Goal: Task Accomplishment & Management: Manage account settings

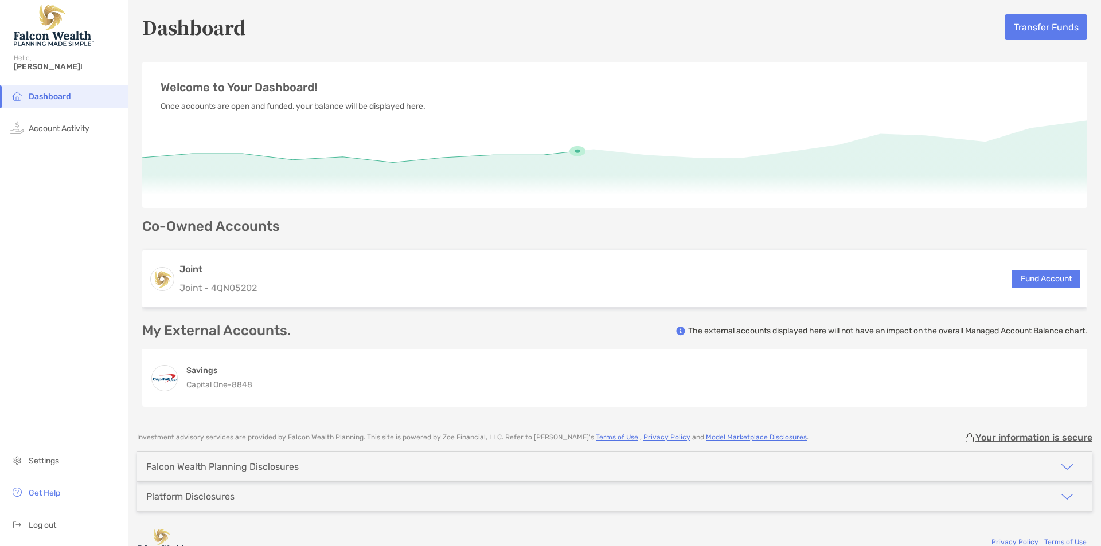
click at [420, 285] on div "Joint Joint - 4QN05202 Fund Account" at bounding box center [614, 279] width 945 height 58
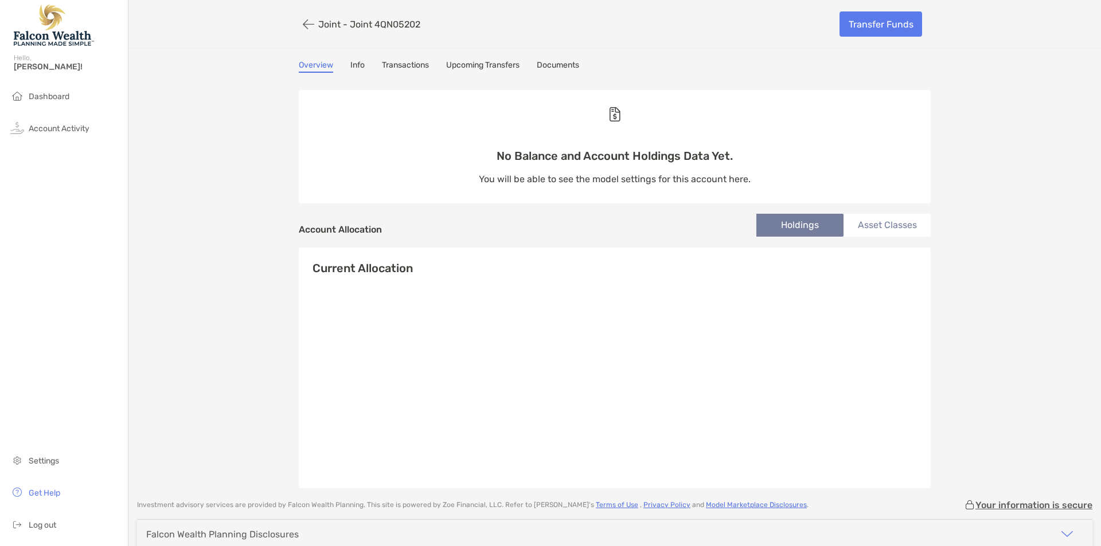
click at [914, 223] on li "Asset Classes" at bounding box center [886, 225] width 87 height 23
click at [812, 226] on li "Holdings" at bounding box center [799, 225] width 87 height 23
click at [358, 68] on link "Info" at bounding box center [357, 66] width 14 height 13
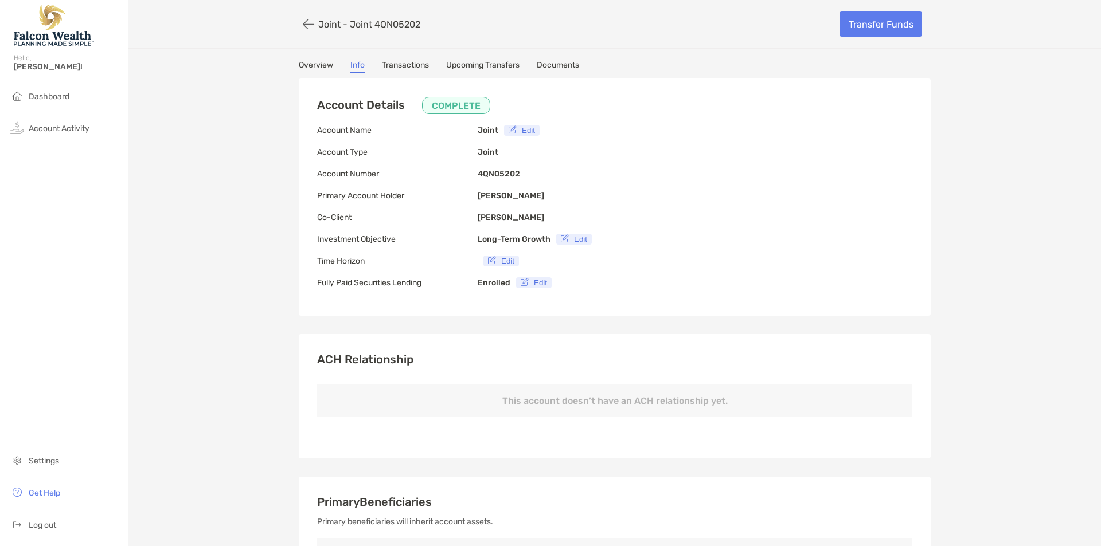
click at [408, 64] on link "Transactions" at bounding box center [405, 66] width 47 height 13
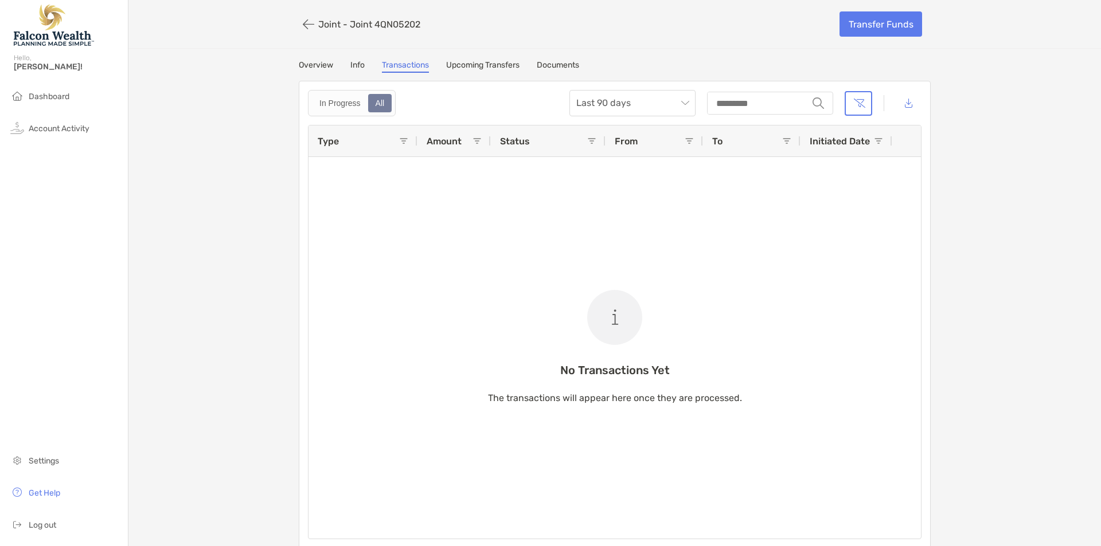
click at [456, 62] on link "Upcoming Transfers" at bounding box center [482, 66] width 73 height 13
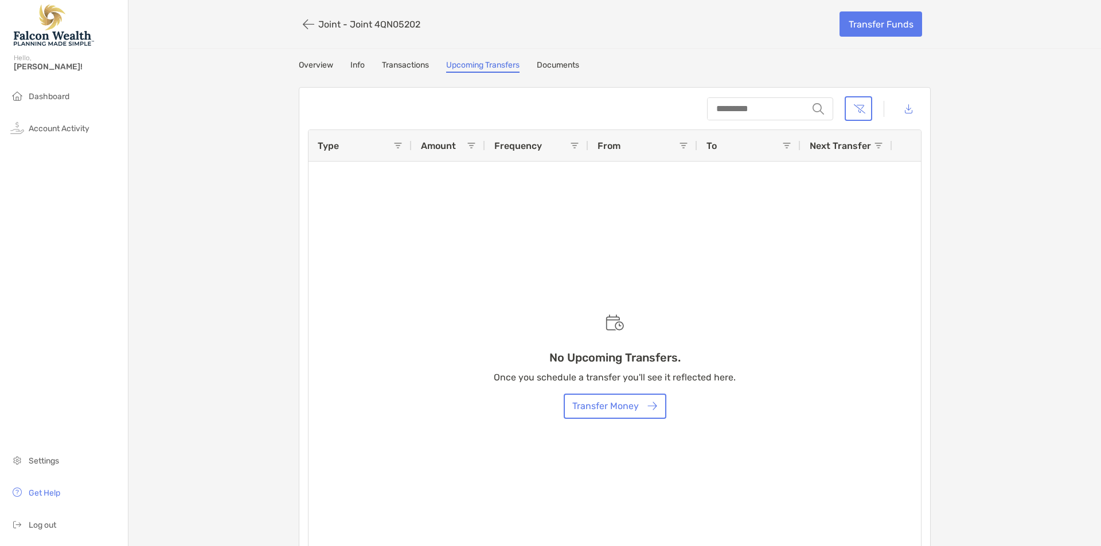
click at [547, 61] on link "Documents" at bounding box center [558, 66] width 42 height 13
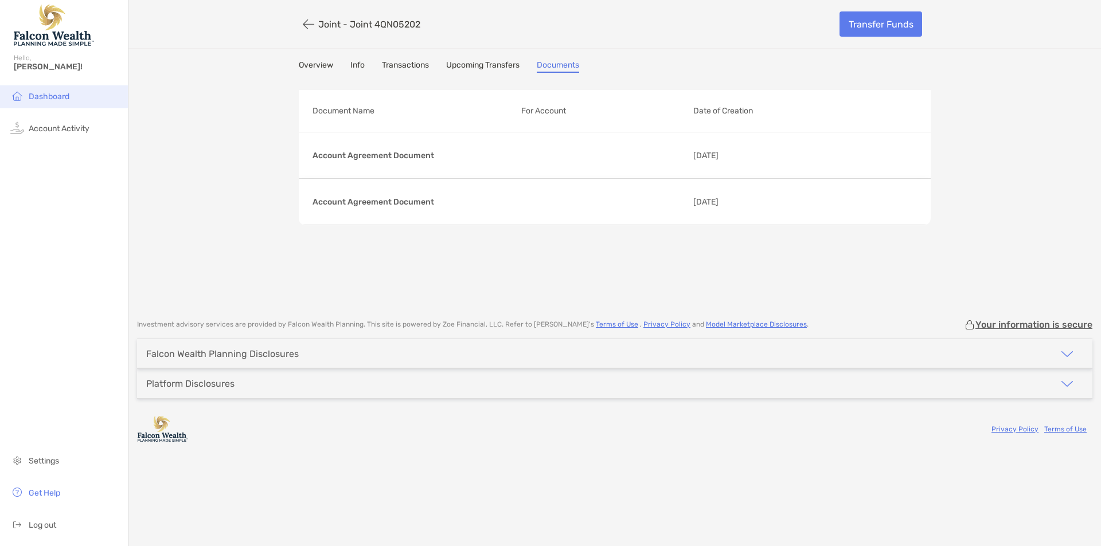
click at [84, 93] on li "Dashboard" at bounding box center [64, 96] width 128 height 23
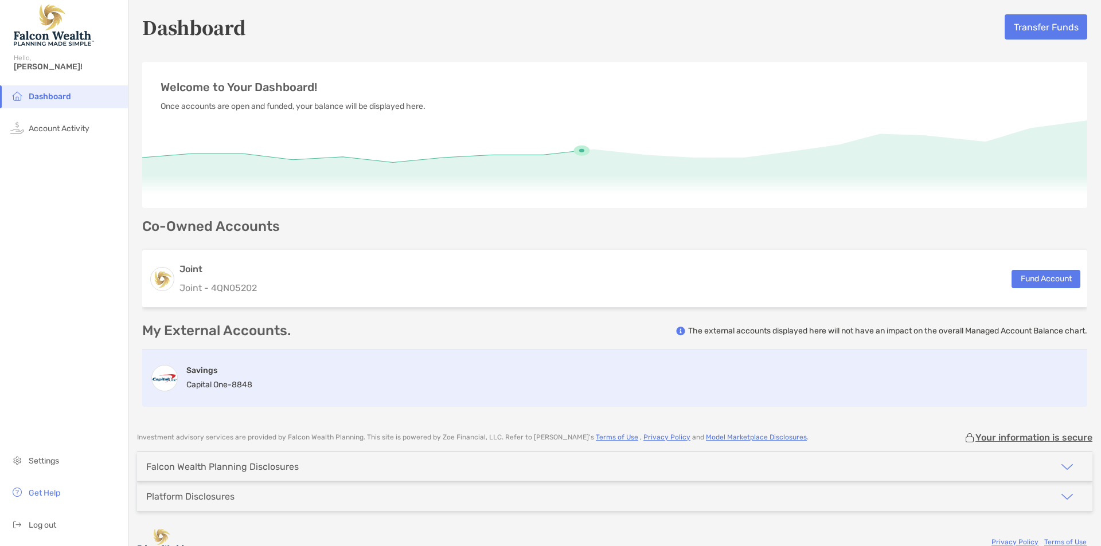
click at [332, 363] on div "Savings Capital One - 8848" at bounding box center [614, 378] width 945 height 57
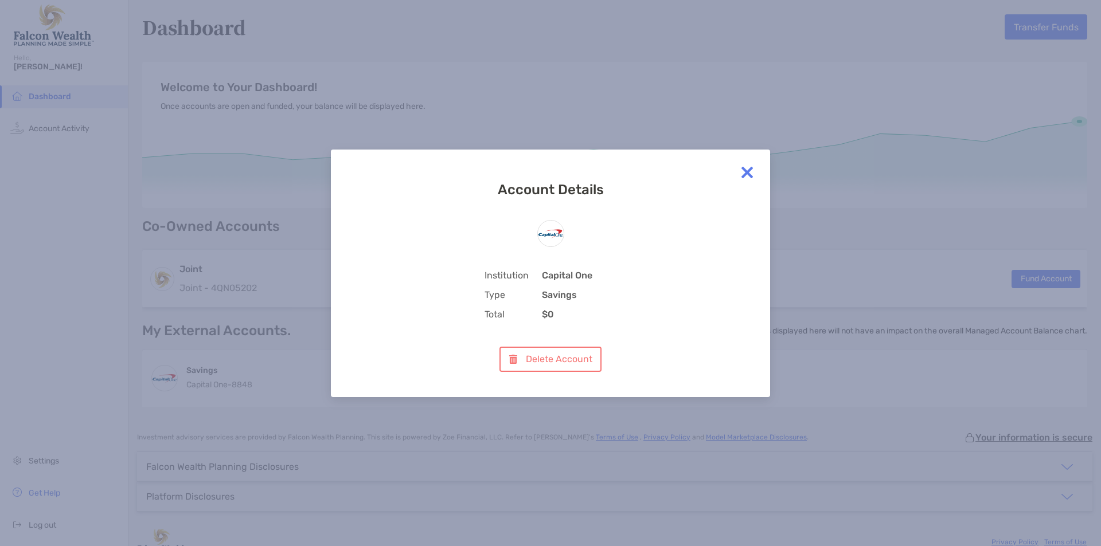
click at [743, 175] on img at bounding box center [747, 172] width 23 height 23
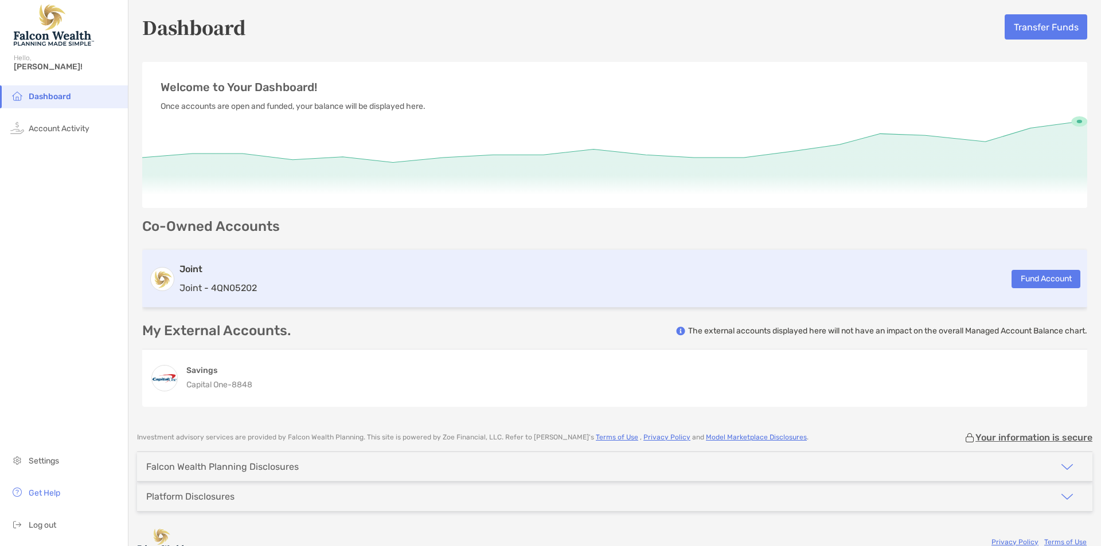
click at [314, 268] on div "Joint Joint - 4QN05202 Fund Account" at bounding box center [614, 279] width 945 height 58
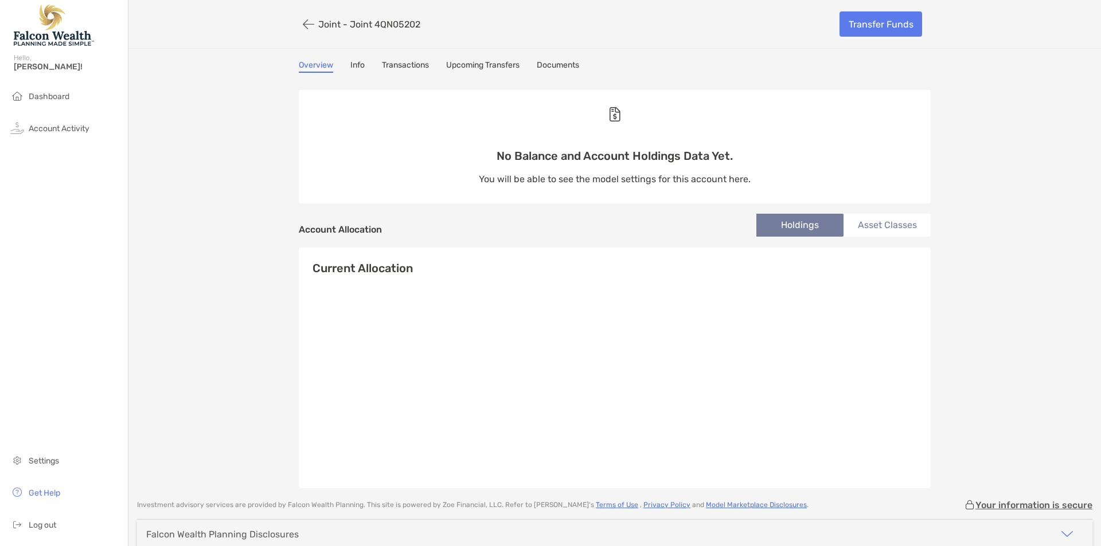
click at [410, 63] on link "Transactions" at bounding box center [405, 66] width 47 height 13
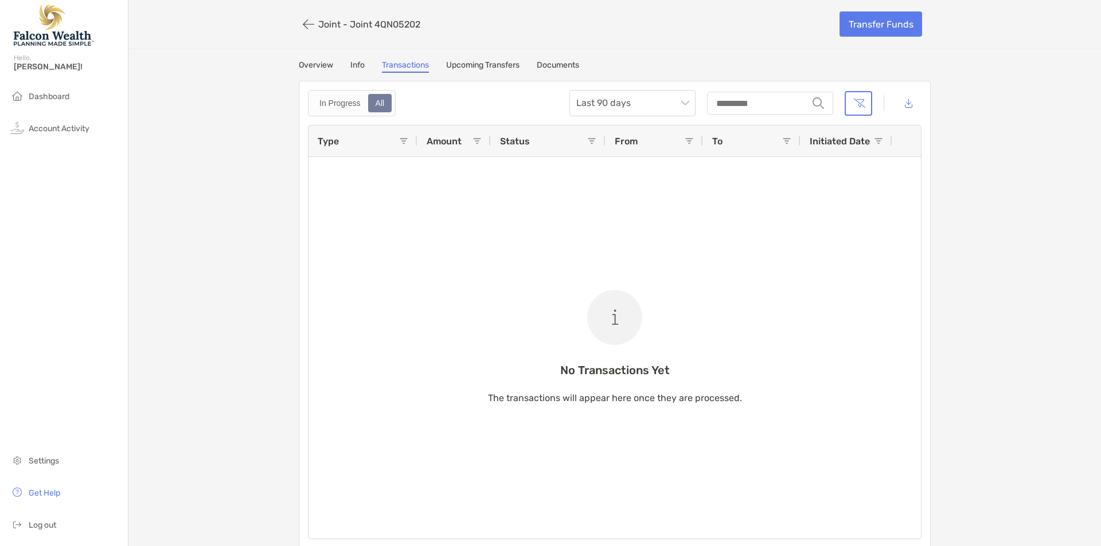
click at [487, 73] on div "Overview Info Transactions Upcoming Transfers Documents In Progress All Last 90…" at bounding box center [614, 304] width 655 height 488
click at [488, 69] on link "Upcoming Transfers" at bounding box center [482, 66] width 73 height 13
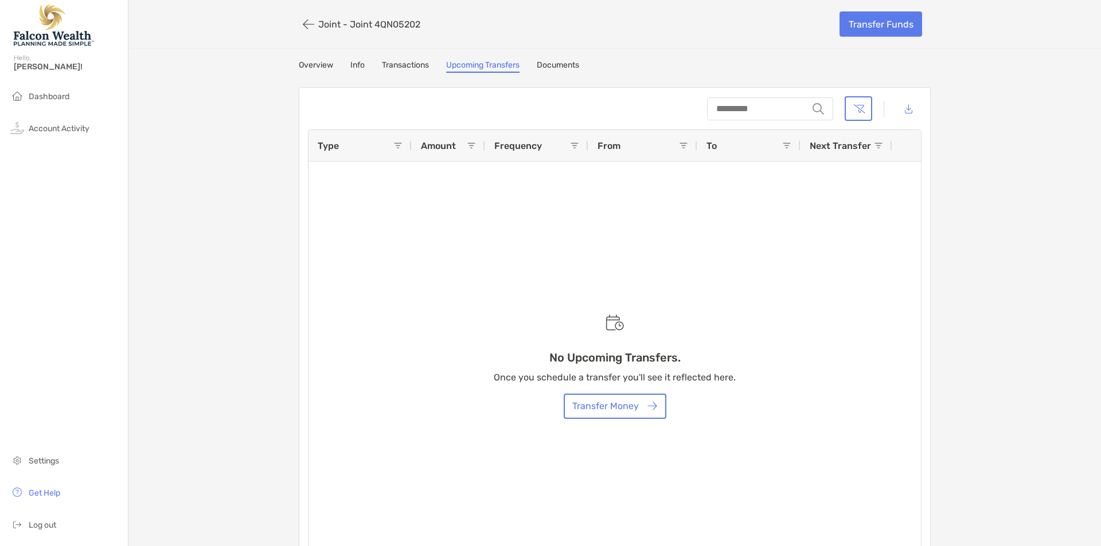
click at [353, 66] on link "Info" at bounding box center [357, 66] width 14 height 13
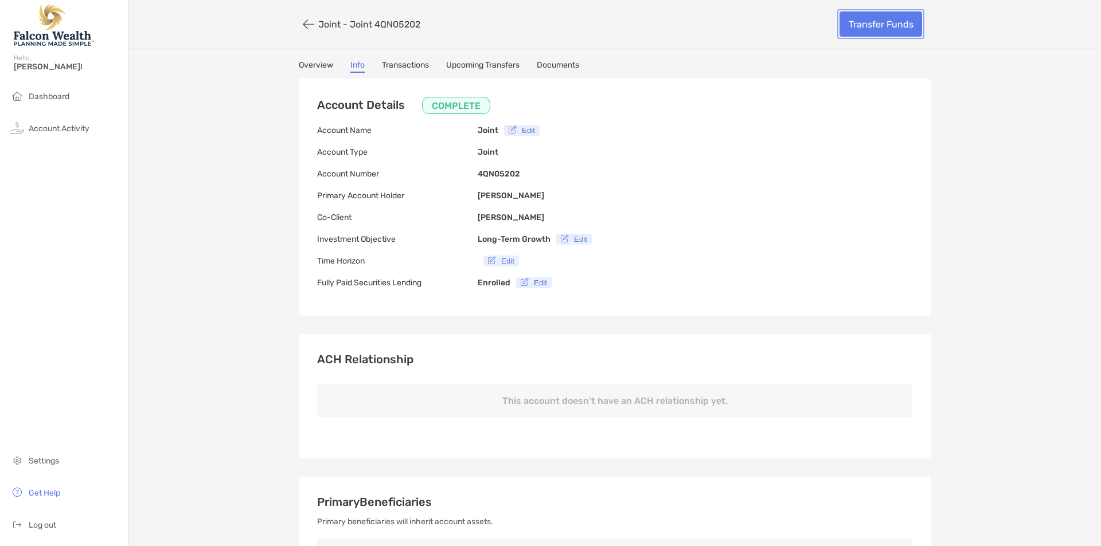
click at [859, 23] on link "Transfer Funds" at bounding box center [880, 23] width 83 height 25
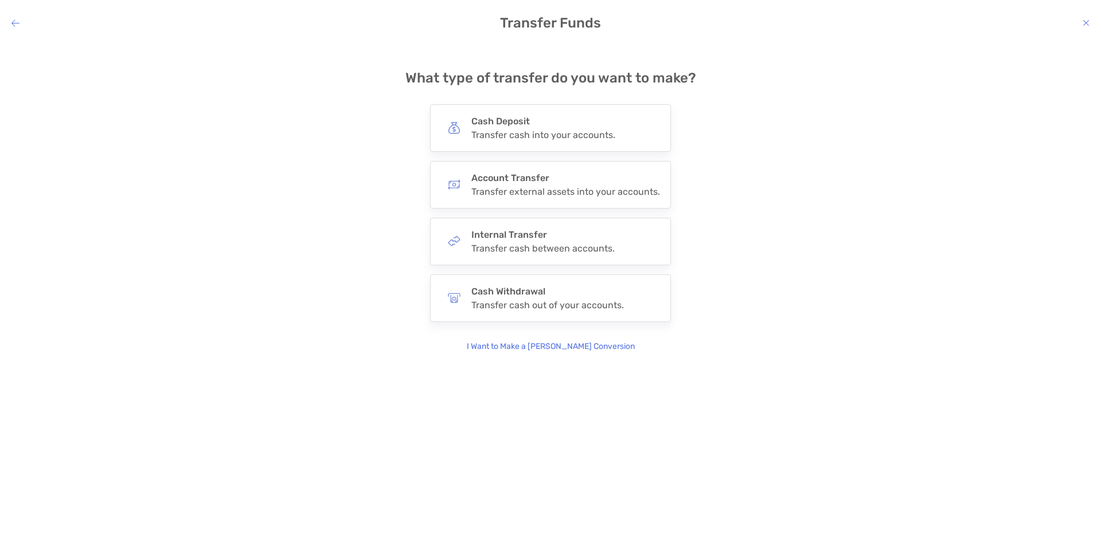
click at [1089, 24] on icon "modal" at bounding box center [1085, 22] width 7 height 9
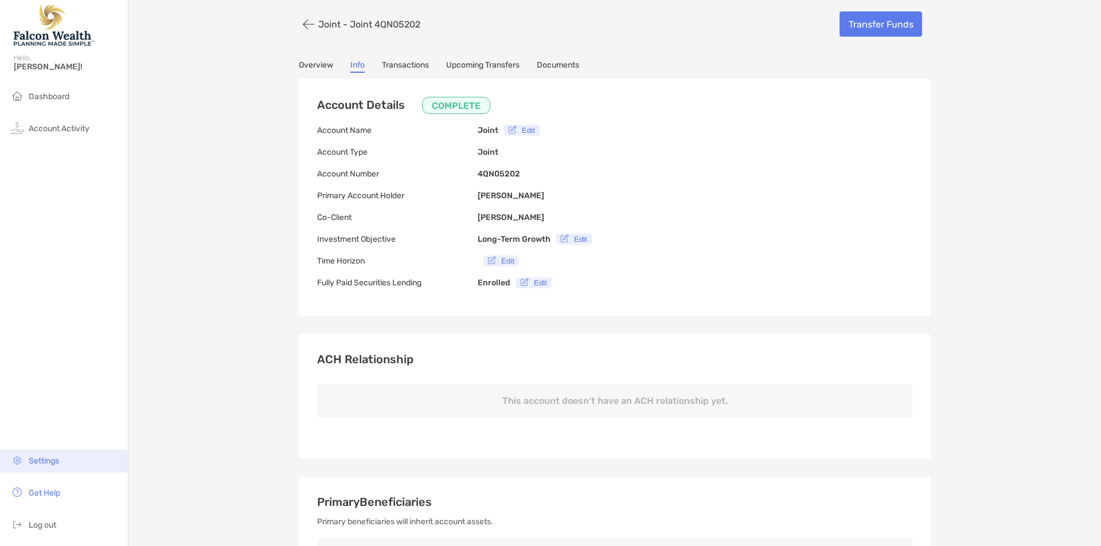
click at [48, 467] on li "Settings" at bounding box center [64, 461] width 128 height 23
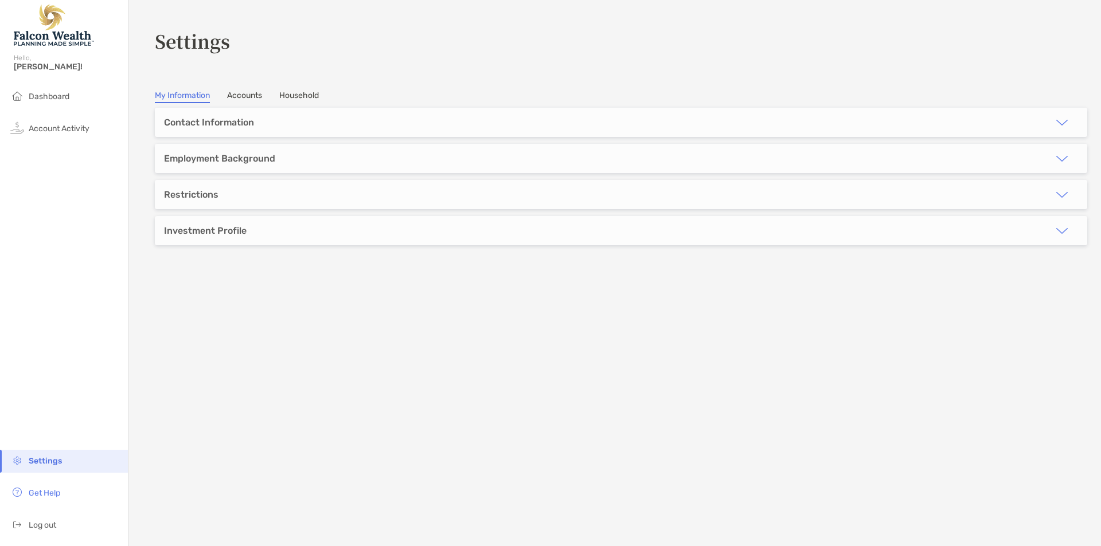
click at [241, 88] on section "**********" at bounding box center [614, 273] width 972 height 546
click at [240, 97] on link "Accounts" at bounding box center [244, 97] width 35 height 13
click at [303, 92] on link "Household" at bounding box center [299, 97] width 40 height 13
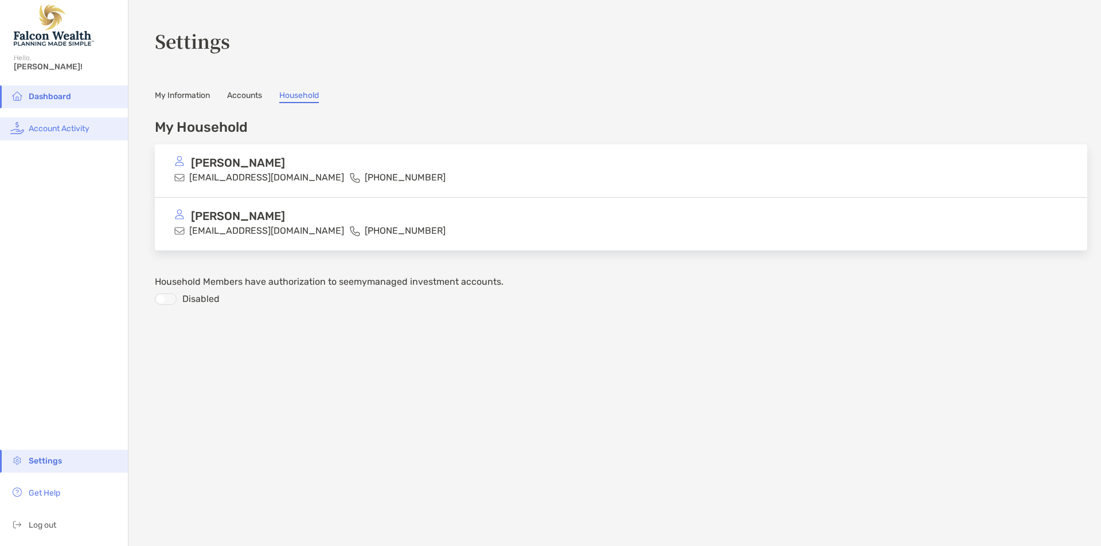
click at [46, 127] on span "Account Activity" at bounding box center [59, 129] width 61 height 10
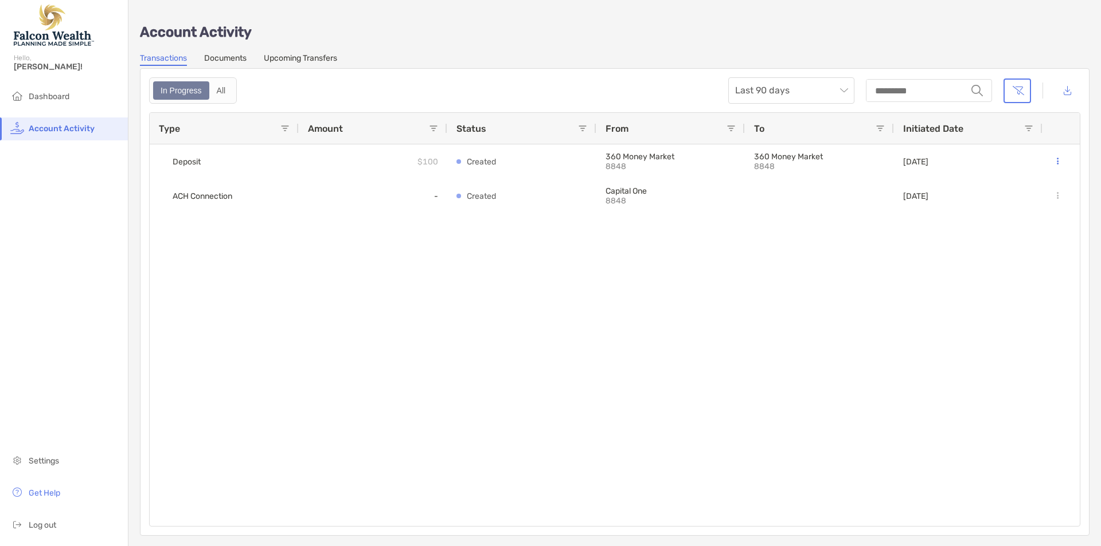
click at [243, 60] on link "Documents" at bounding box center [225, 59] width 42 height 13
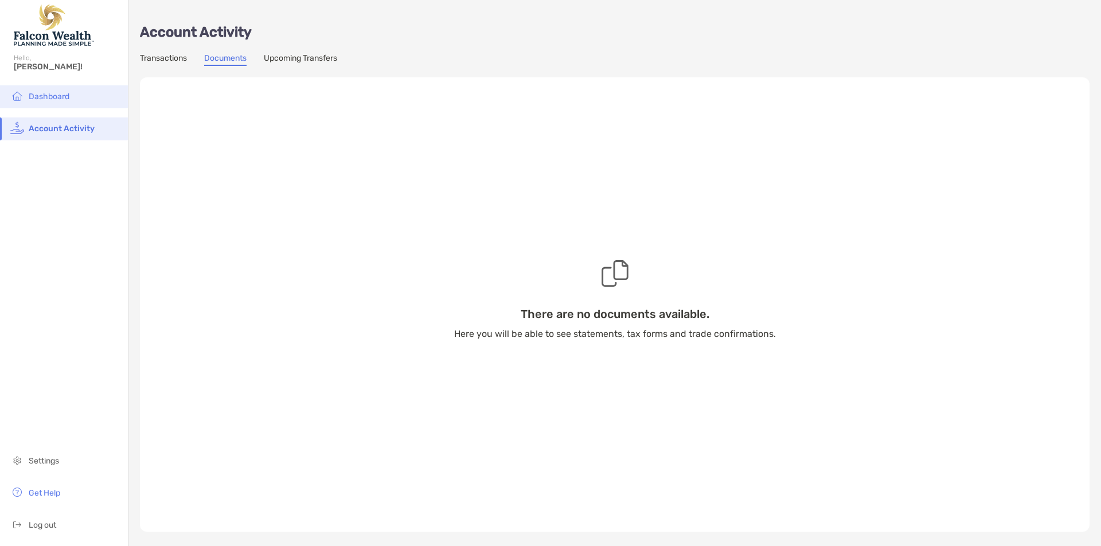
click at [72, 99] on li "Dashboard" at bounding box center [64, 96] width 128 height 23
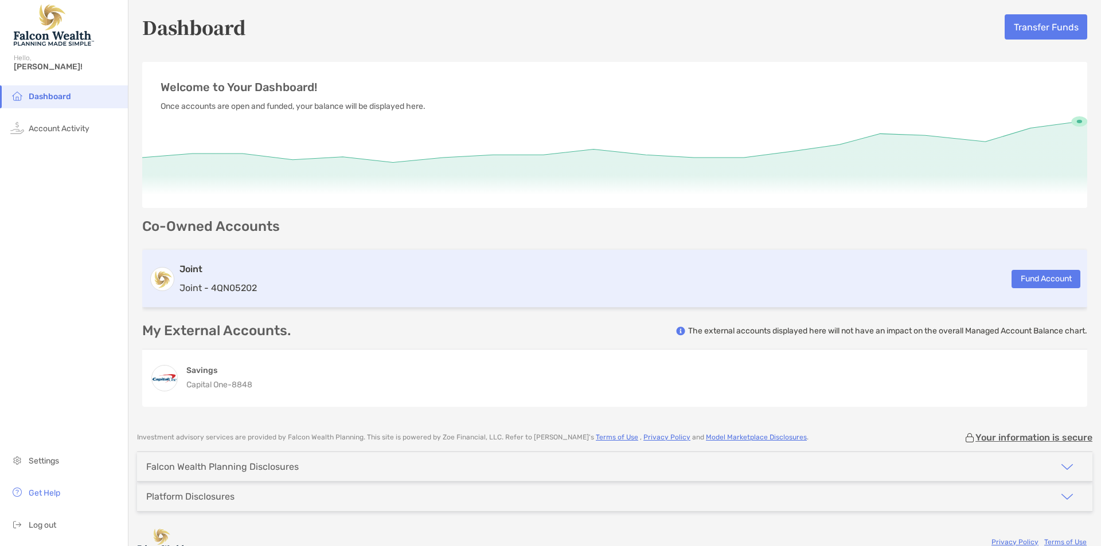
click at [267, 265] on div "Joint Joint - 4QN05202 Fund Account" at bounding box center [614, 279] width 945 height 58
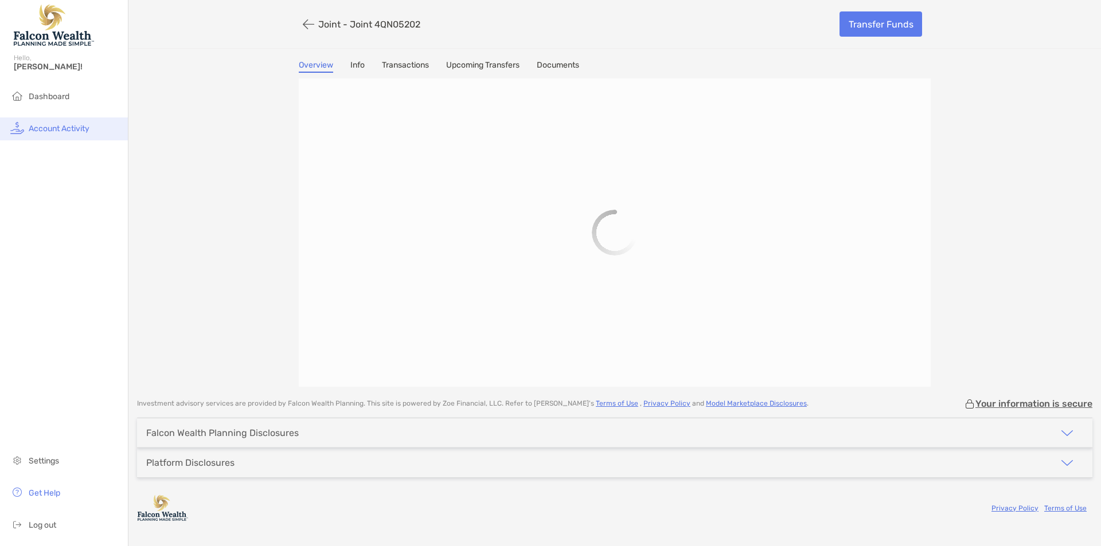
click at [75, 132] on span "Account Activity" at bounding box center [59, 129] width 61 height 10
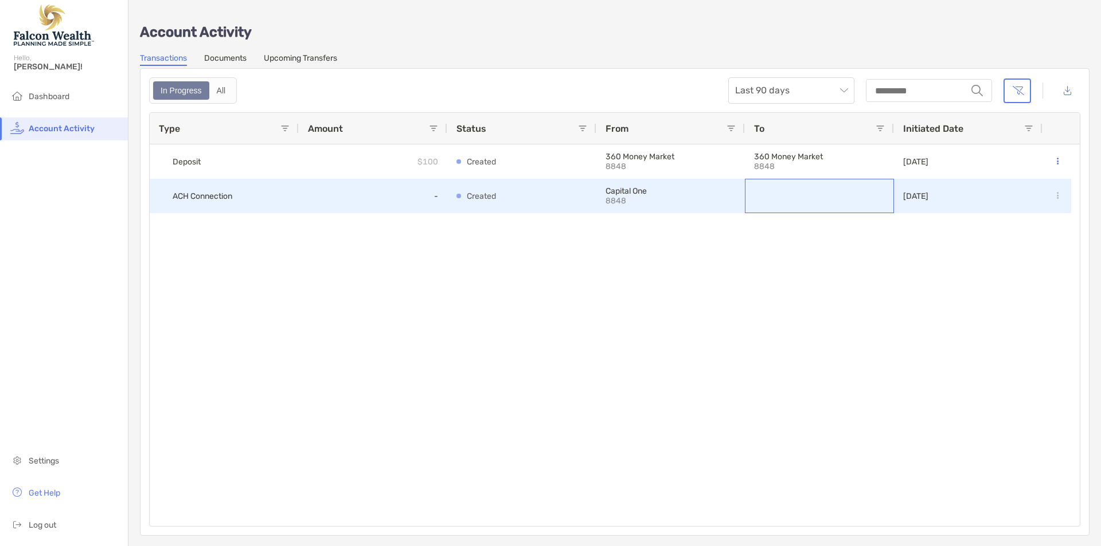
click at [812, 193] on div at bounding box center [819, 195] width 131 height 33
